Goal: Information Seeking & Learning: Compare options

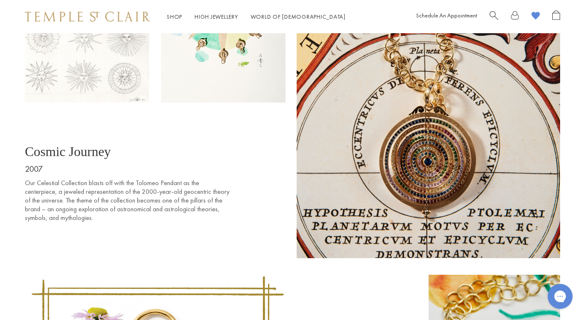
scroll to position [1969, 0]
click at [199, 229] on div "Cosmic Journey 2007 Our Celestial Collection blasts off with the Tolomeo Pendan…" at bounding box center [157, 93] width 264 height 330
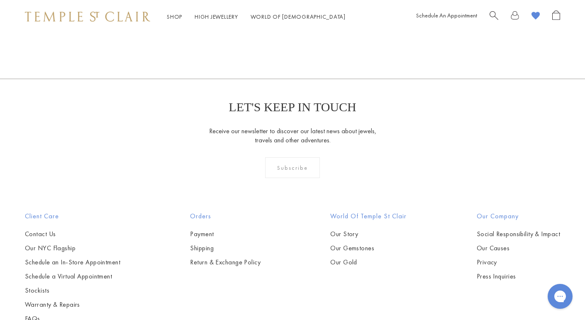
scroll to position [5158, 0]
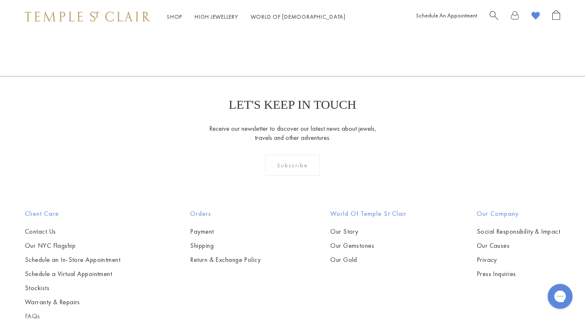
click at [30, 312] on link "FAQs" at bounding box center [72, 316] width 95 height 9
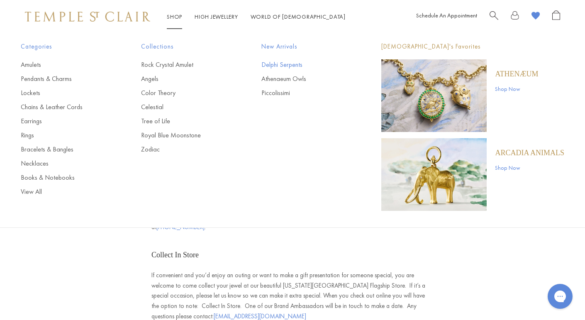
click at [281, 66] on link "Delphi Serpents" at bounding box center [304, 64] width 87 height 9
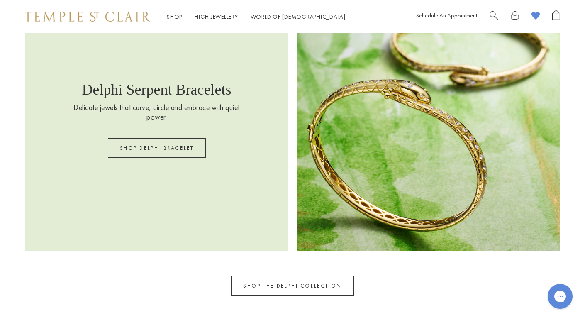
scroll to position [1164, 0]
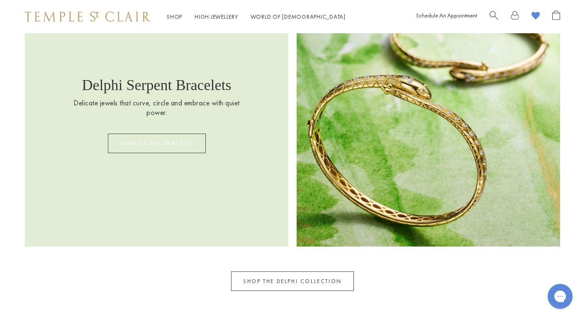
click at [179, 143] on link "SHOP DELPHI BRACELET" at bounding box center [157, 144] width 98 height 20
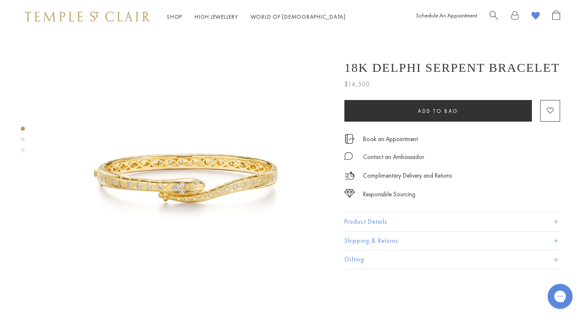
click at [376, 218] on button "Product Details" at bounding box center [452, 222] width 216 height 19
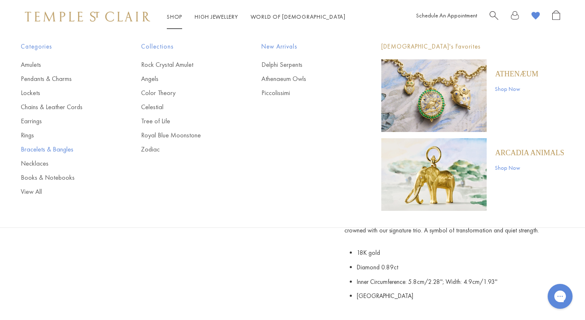
click at [49, 145] on link "Bracelets & Bangles" at bounding box center [64, 149] width 87 height 9
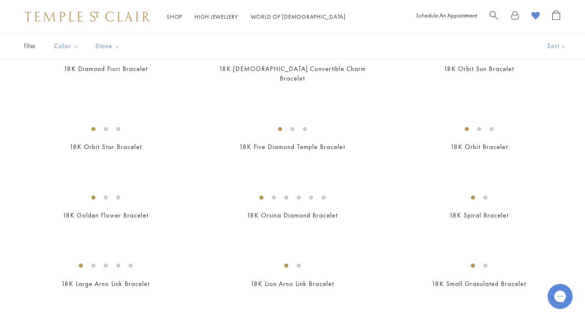
scroll to position [300, 0]
click at [0, 0] on img at bounding box center [0, 0] width 0 height 0
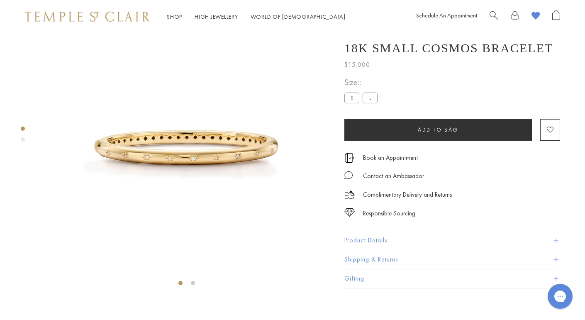
click at [373, 250] on button "Product Details" at bounding box center [452, 241] width 216 height 19
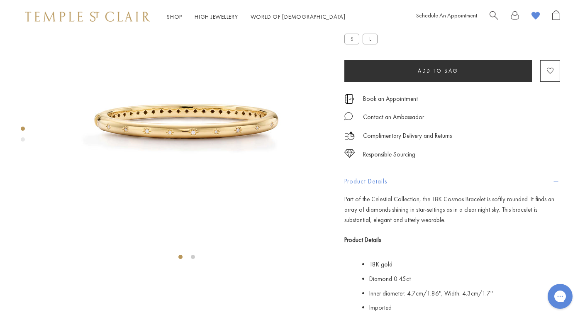
scroll to position [59, 0]
click at [371, 44] on label "L" at bounding box center [370, 39] width 15 height 10
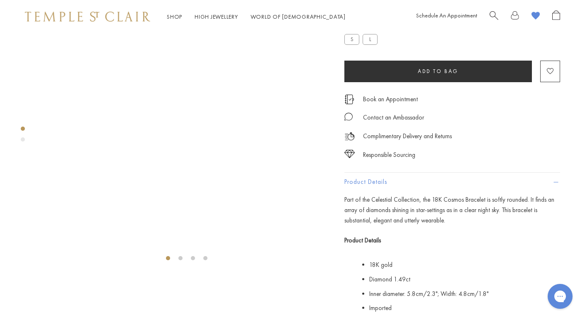
scroll to position [33, 0]
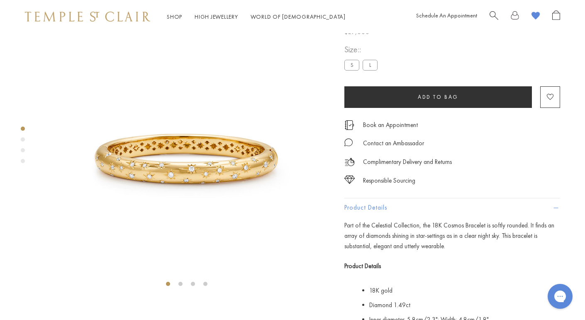
click at [352, 70] on label "S" at bounding box center [351, 65] width 15 height 10
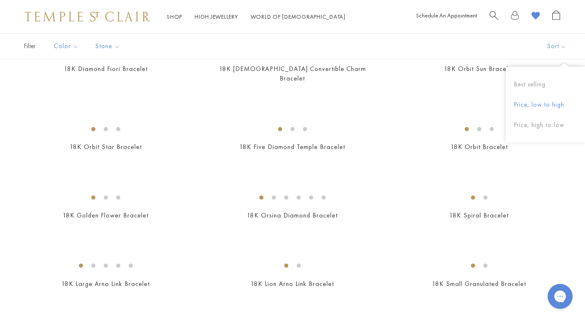
click at [548, 107] on button "Price, low to high" at bounding box center [545, 105] width 79 height 20
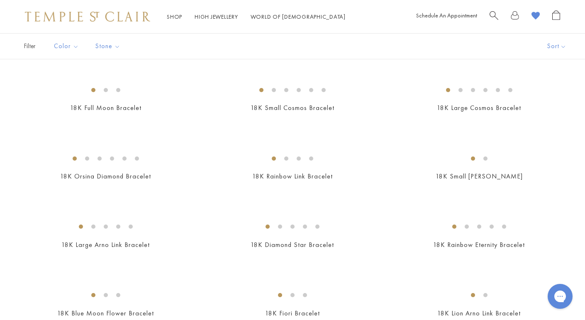
scroll to position [340, 0]
click at [0, 0] on img at bounding box center [0, 0] width 0 height 0
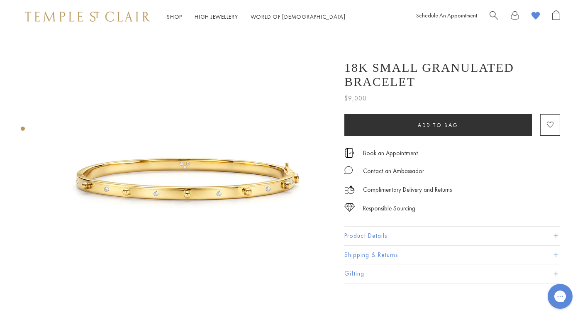
click at [374, 229] on button "Product Details" at bounding box center [452, 236] width 216 height 19
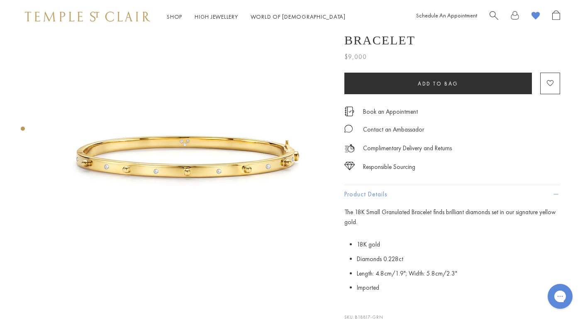
scroll to position [24, 0]
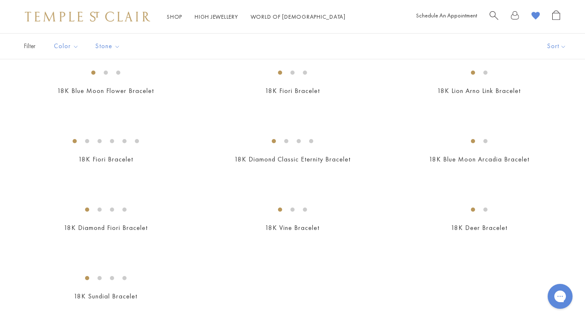
scroll to position [564, 0]
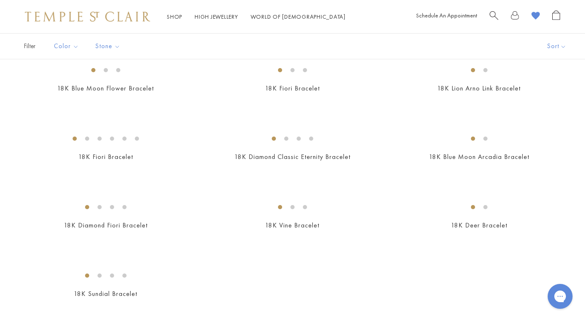
click at [0, 0] on img at bounding box center [0, 0] width 0 height 0
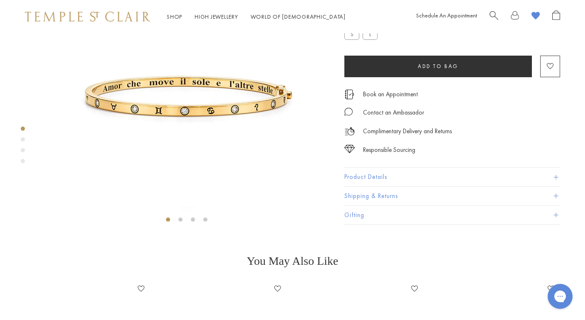
scroll to position [111, 0]
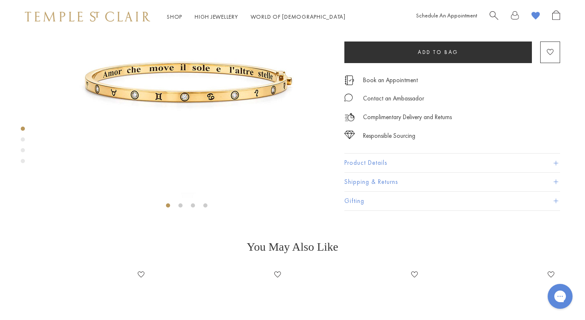
click at [410, 173] on button "Product Details" at bounding box center [452, 163] width 216 height 19
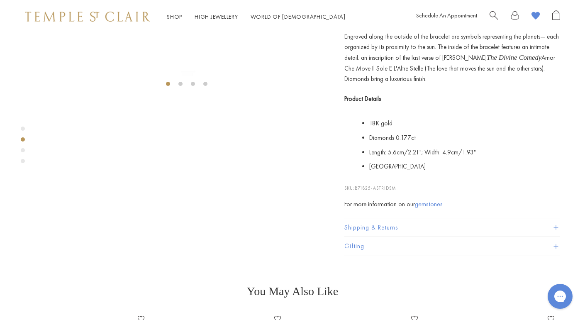
scroll to position [233, 0]
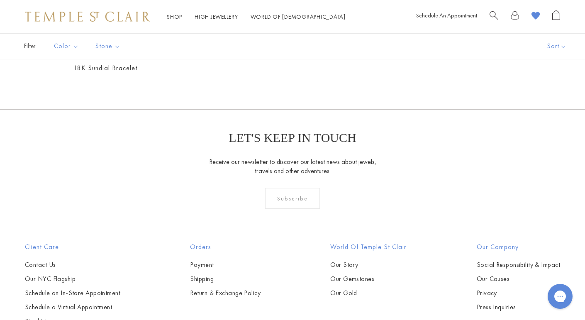
scroll to position [789, 0]
click at [552, 44] on button "Sort" at bounding box center [557, 46] width 56 height 25
click at [539, 125] on button "Price, high to low" at bounding box center [545, 125] width 79 height 20
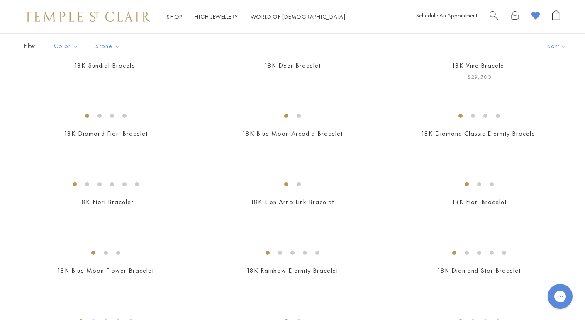
scroll to position [101, 0]
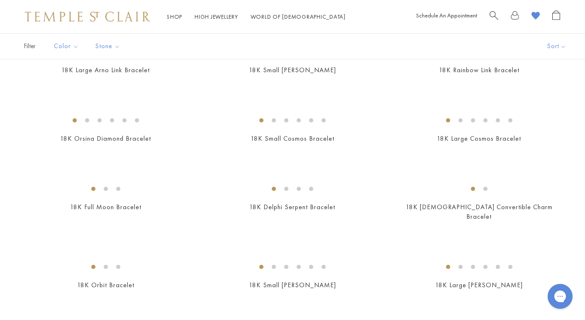
scroll to position [367, 0]
click at [0, 0] on img at bounding box center [0, 0] width 0 height 0
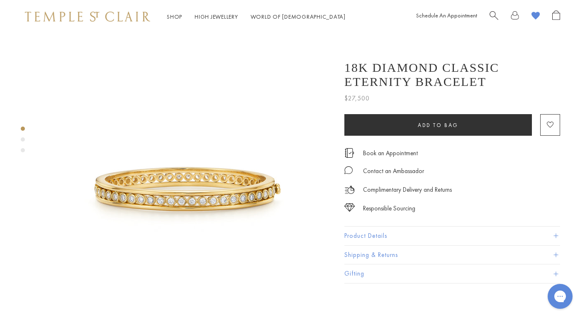
click at [386, 238] on button "Product Details" at bounding box center [452, 236] width 216 height 19
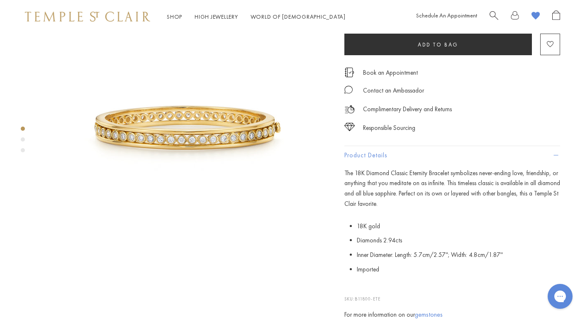
scroll to position [62, 0]
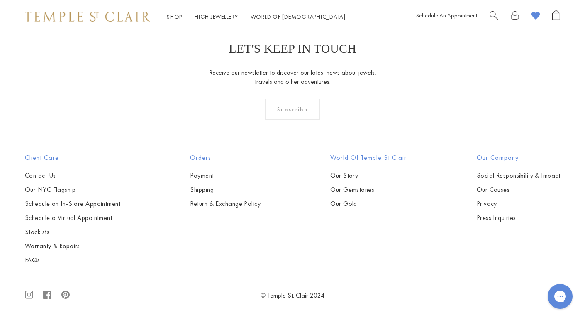
scroll to position [1578, 0]
